Goal: Find specific page/section: Find specific page/section

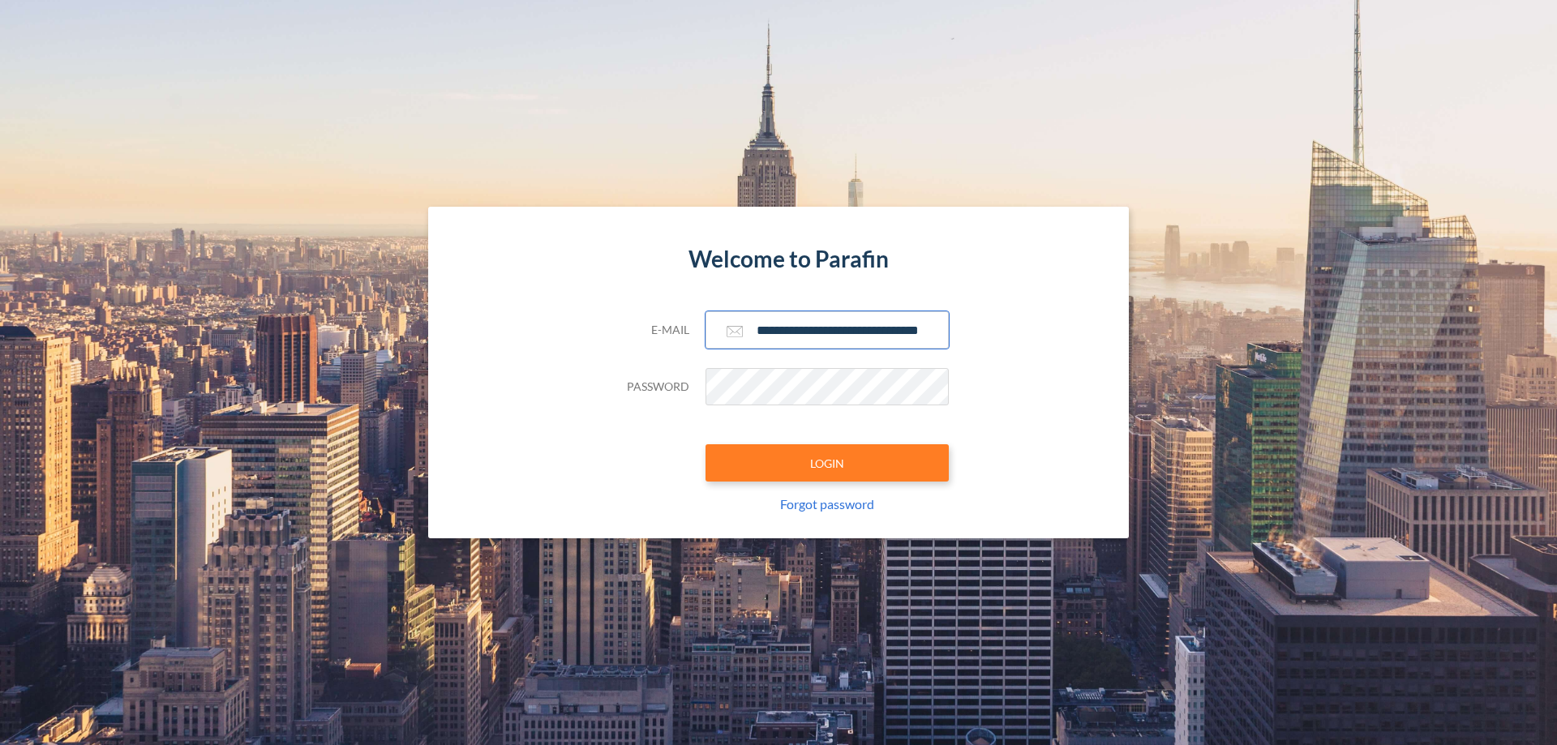
type input "**********"
click at [827, 463] on button "LOGIN" at bounding box center [827, 462] width 243 height 37
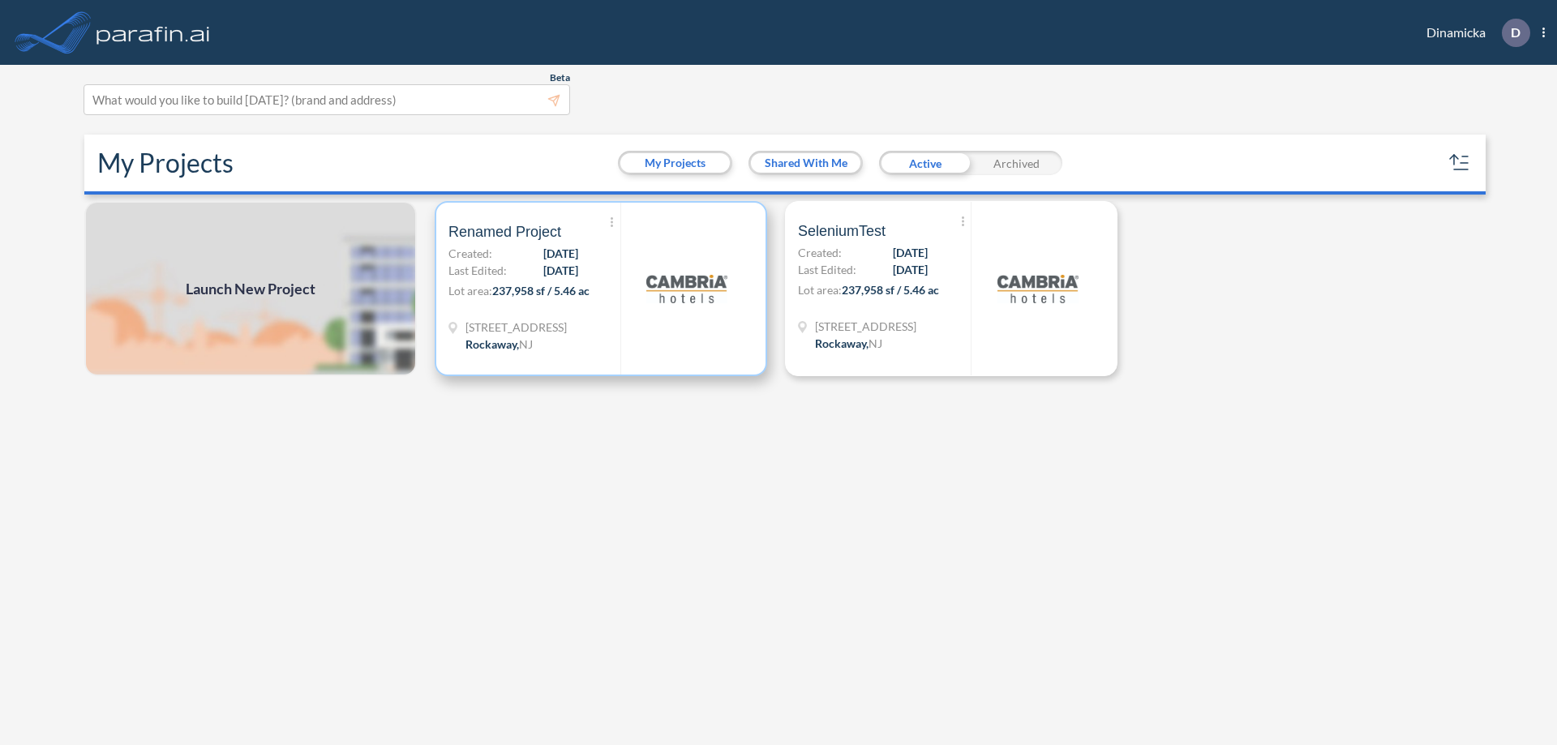
scroll to position [4, 0]
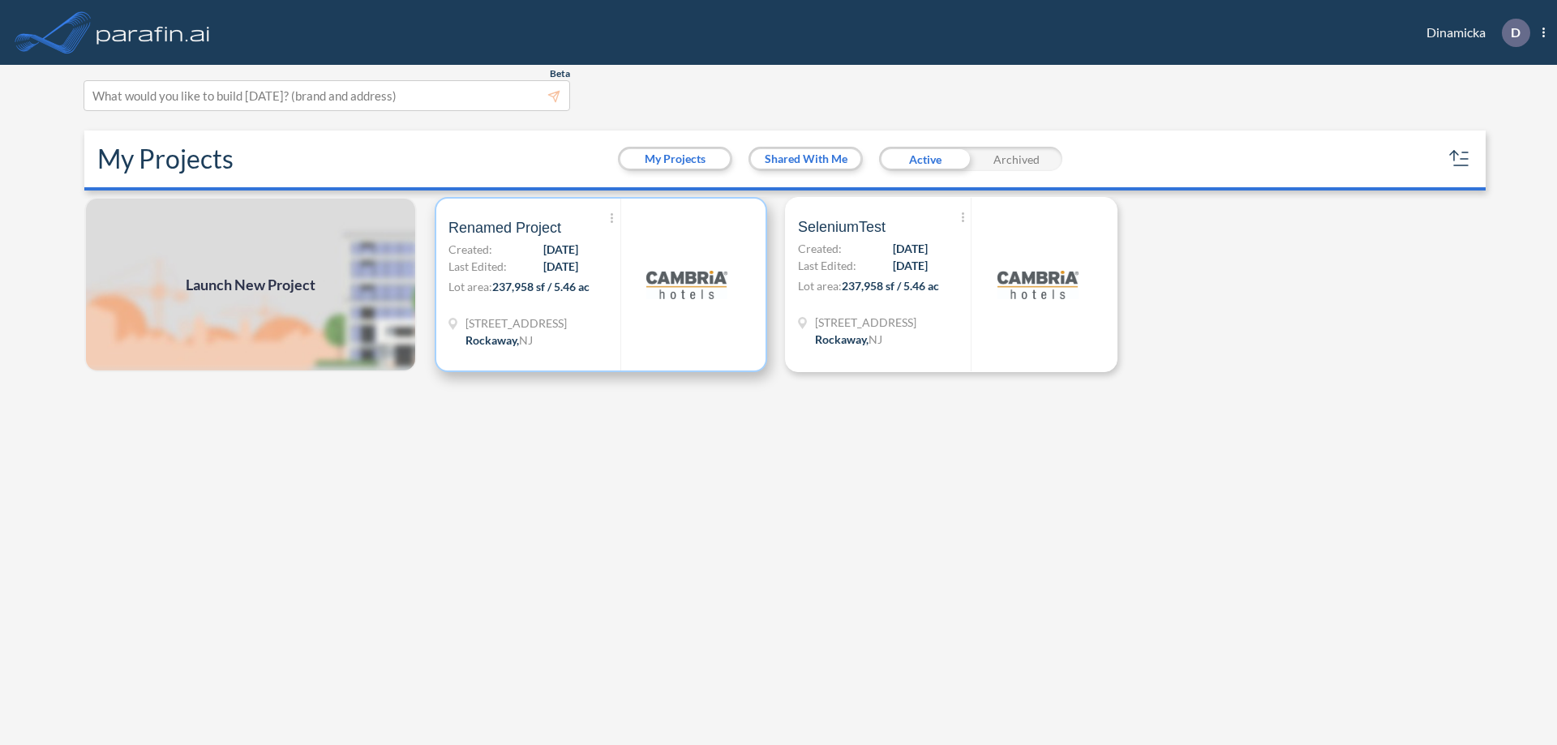
click at [601, 285] on p "Lot area: 237,958 sf / 5.46 ac" at bounding box center [535, 290] width 172 height 24
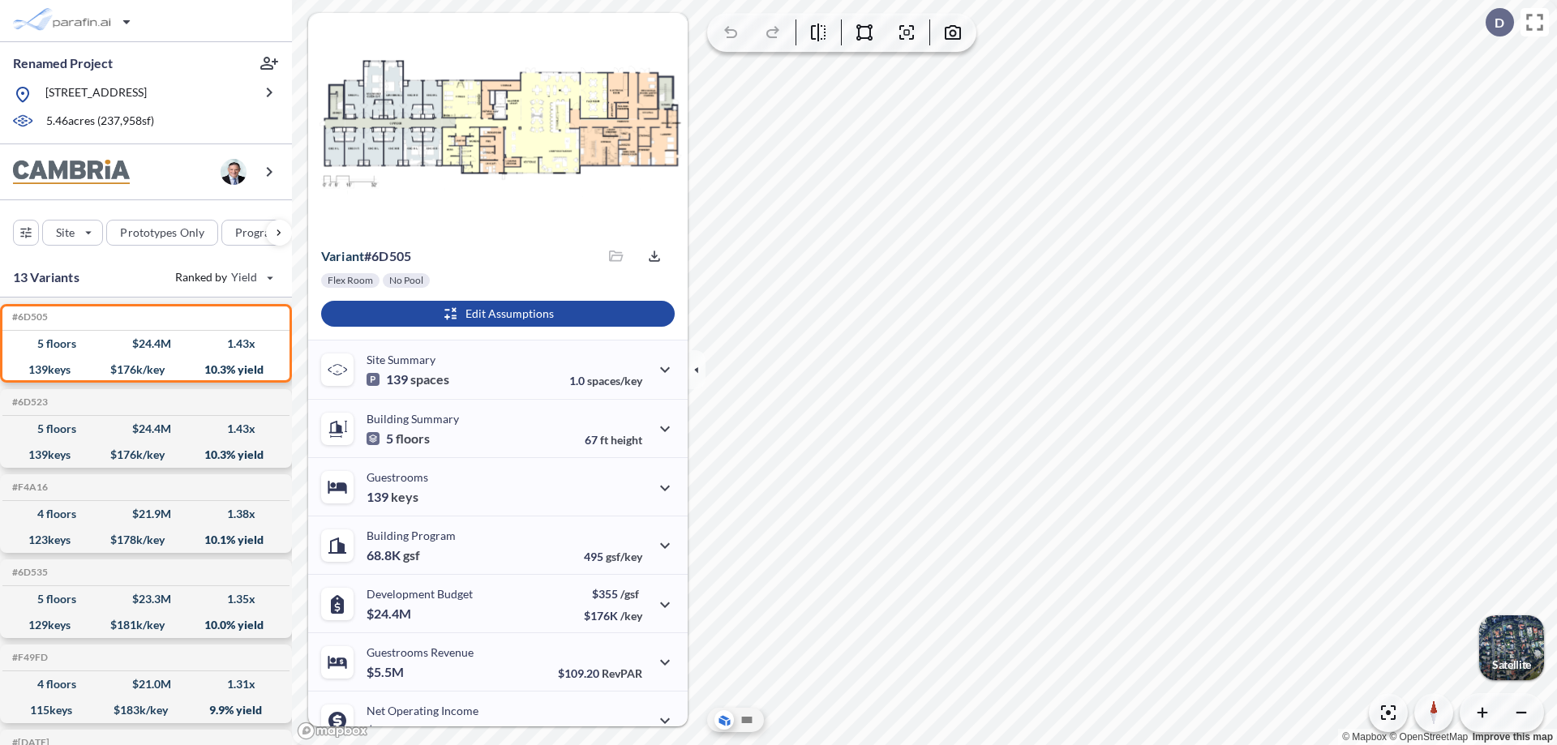
scroll to position [82, 0]
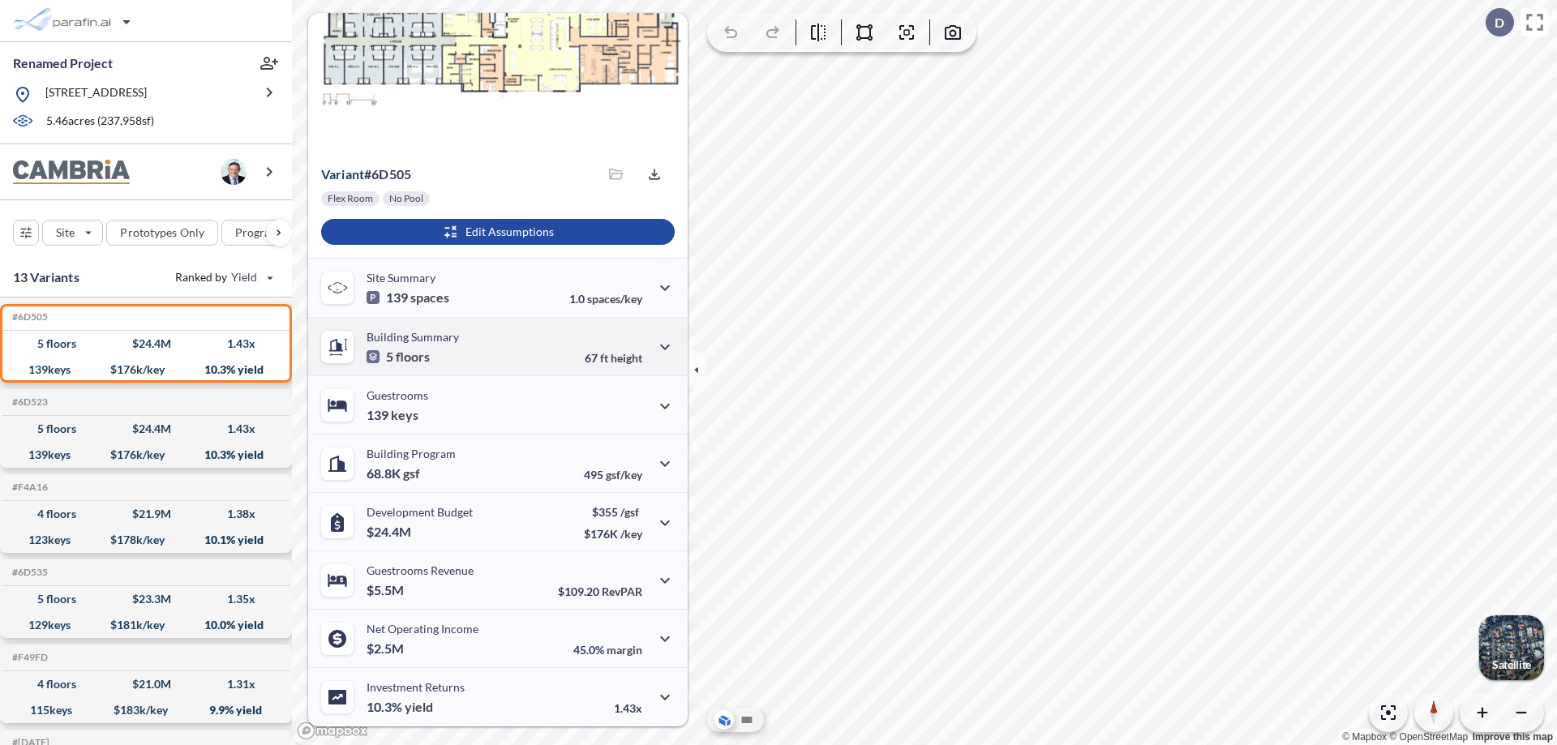
click at [496, 346] on div "Building Summary 5 floors 67 ft height" at bounding box center [498, 346] width 380 height 58
